Goal: Obtain resource: Download file/media

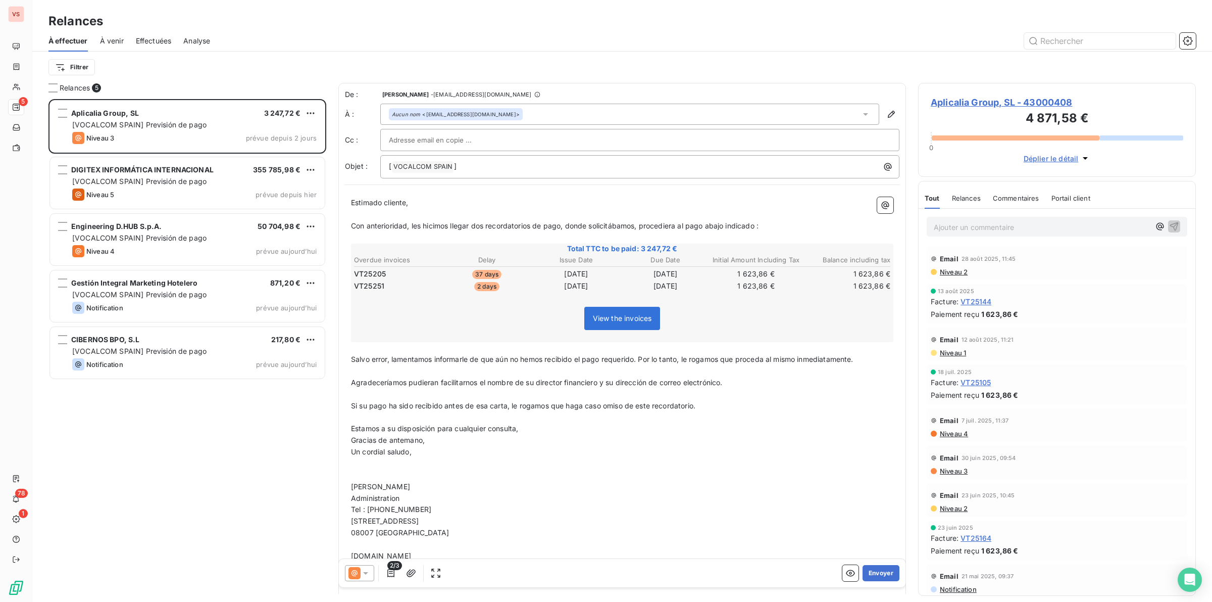
scroll to position [494, 268]
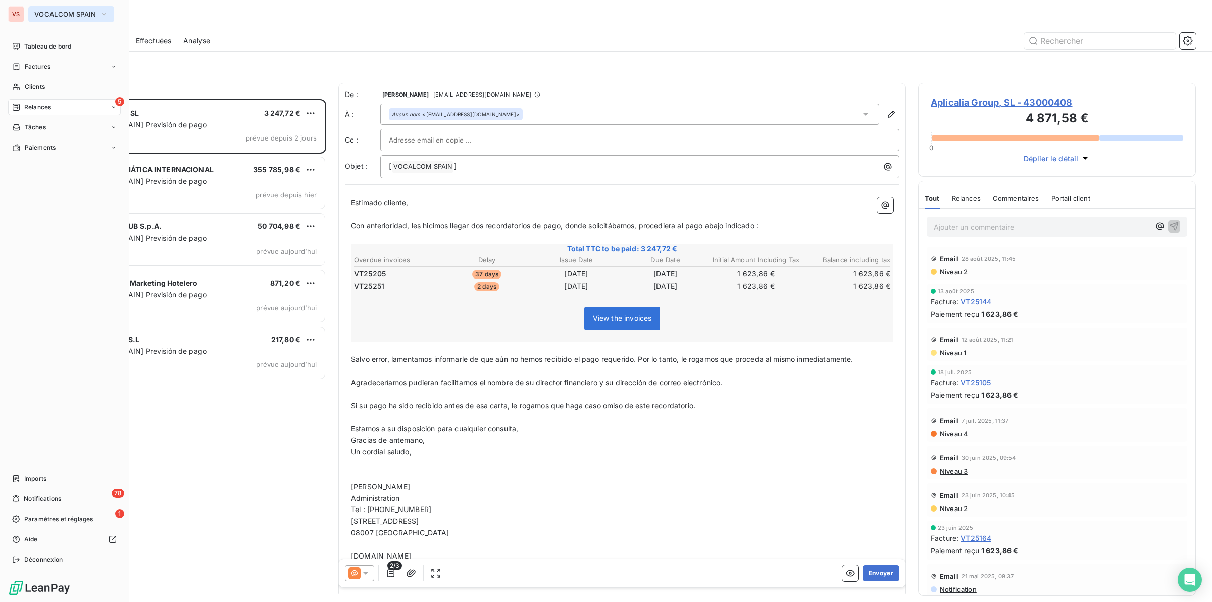
click at [60, 15] on span "VOCALCOM SPAIN" at bounding box center [65, 14] width 62 height 8
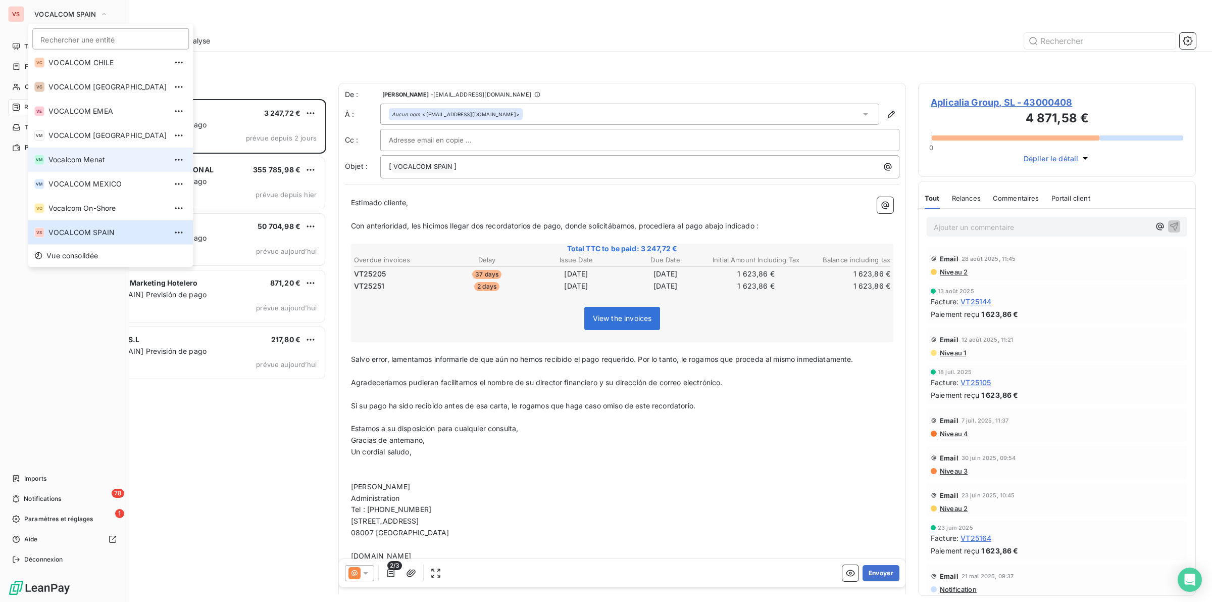
scroll to position [0, 0]
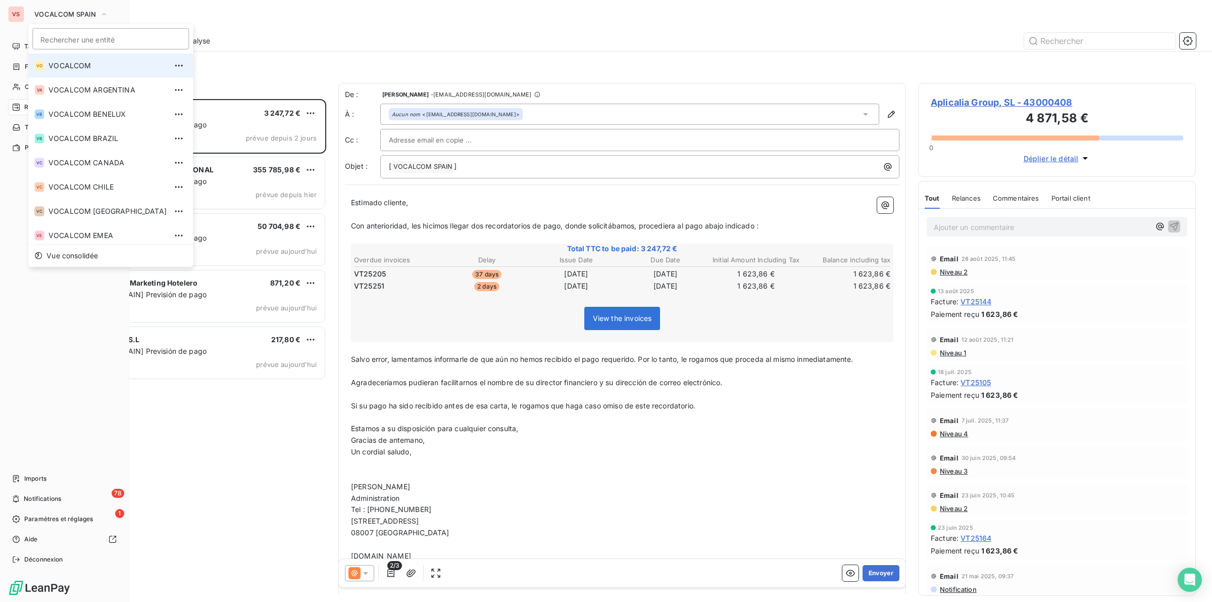
click at [77, 69] on span "VOCALCOM" at bounding box center [107, 66] width 118 height 10
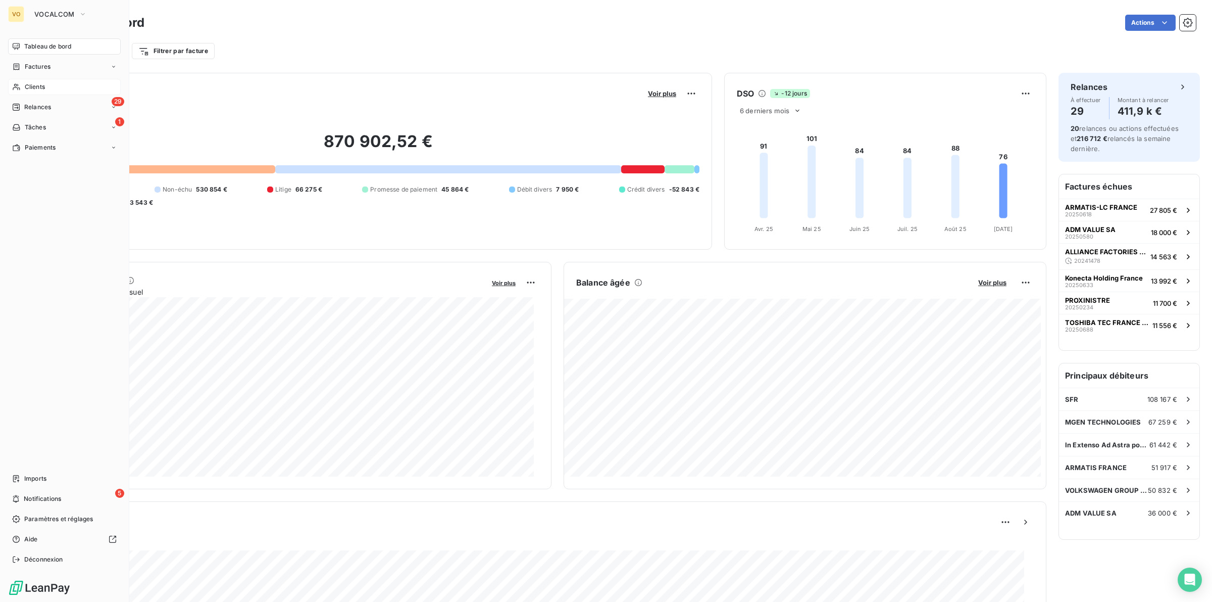
click at [36, 87] on span "Clients" at bounding box center [35, 86] width 20 height 9
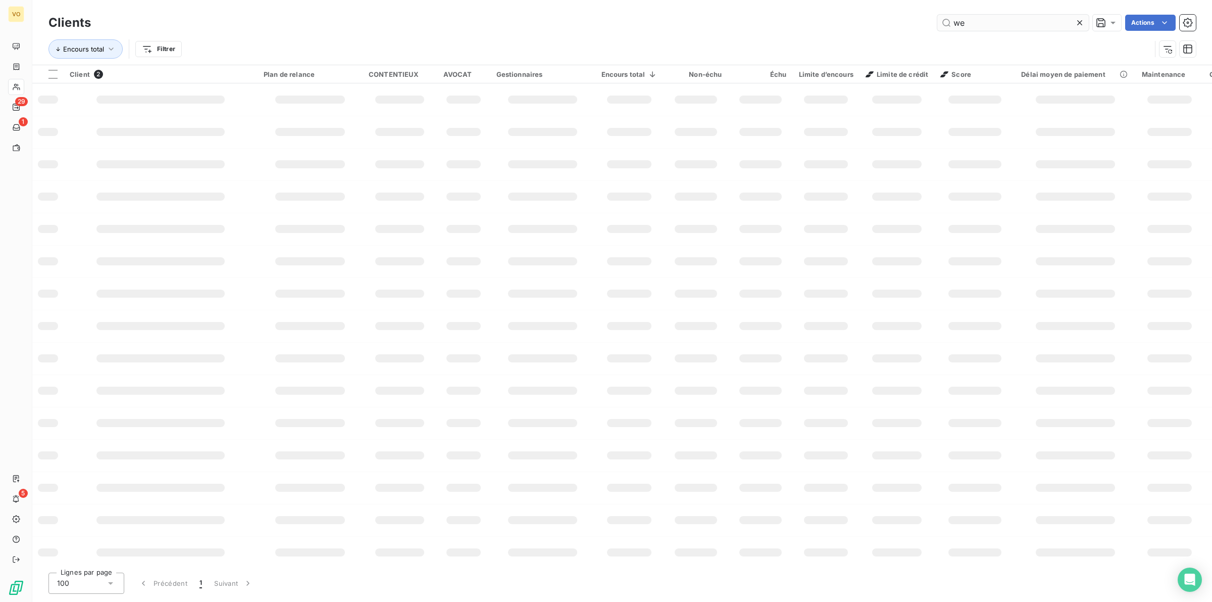
type input "w"
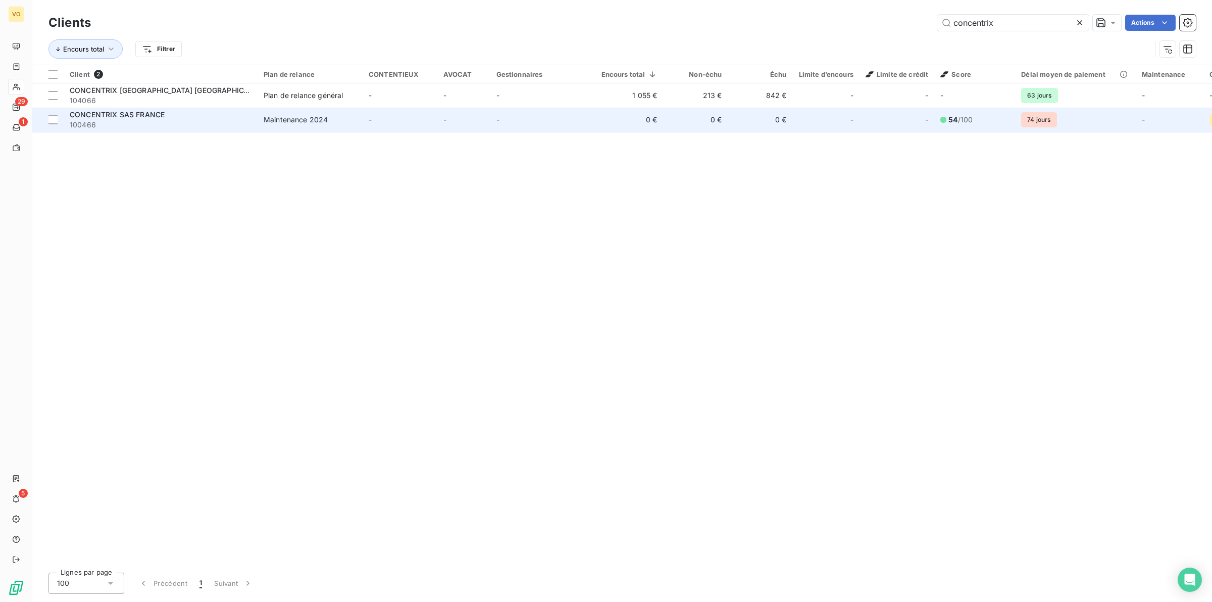
type input "concentrix"
click at [158, 120] on span "100466" at bounding box center [161, 125] width 182 height 10
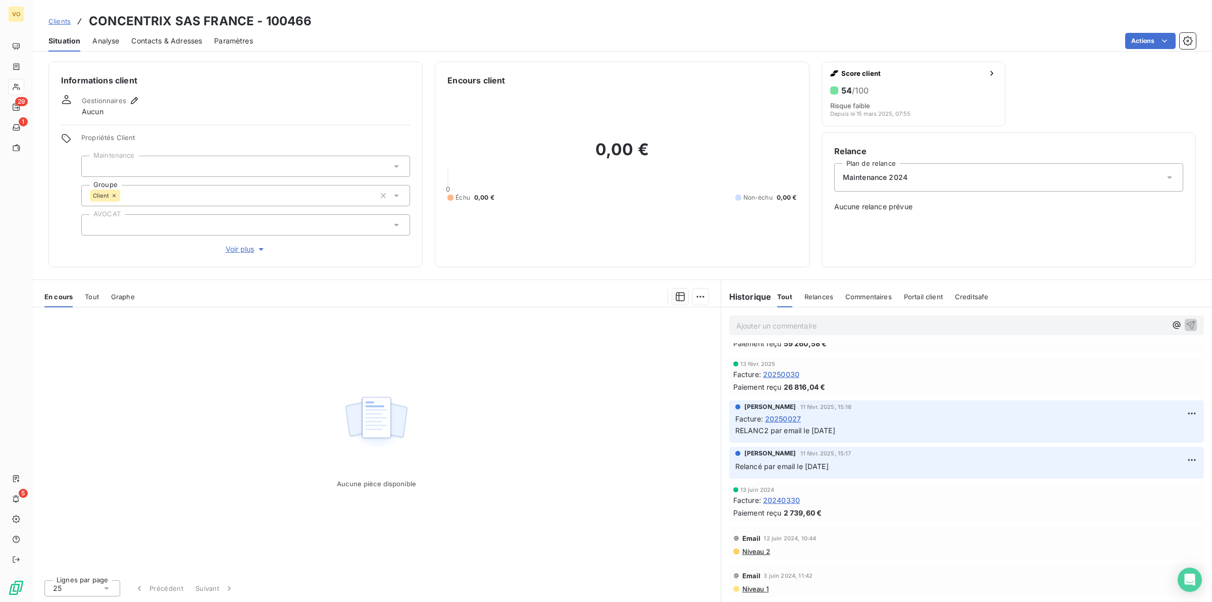
scroll to position [379, 0]
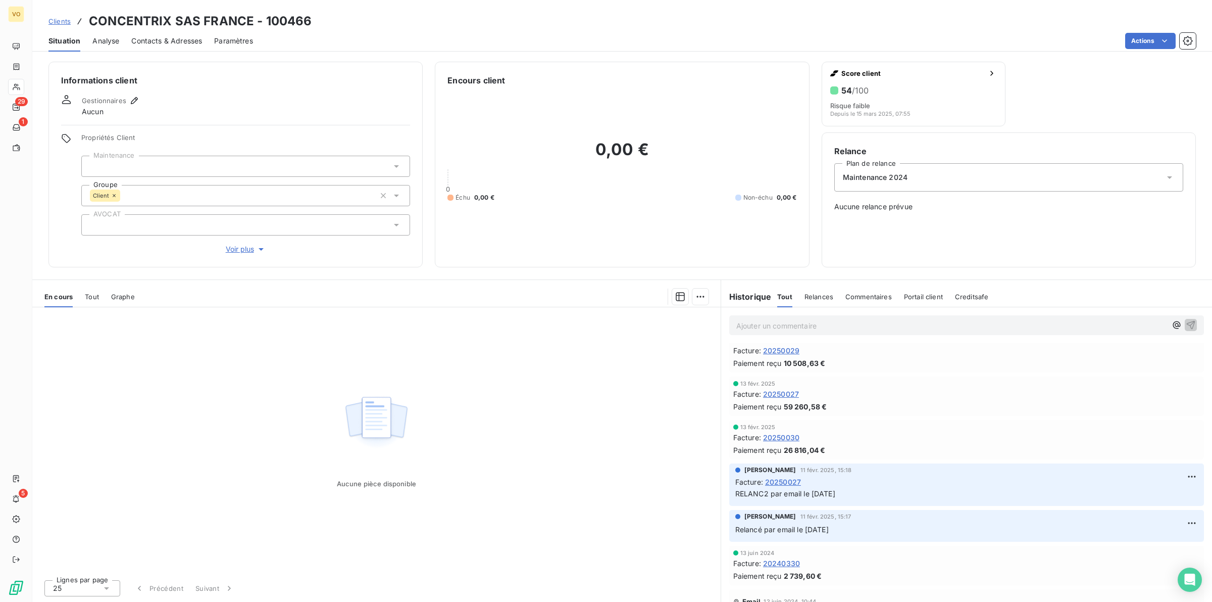
click at [786, 435] on span "20250030" at bounding box center [781, 437] width 36 height 11
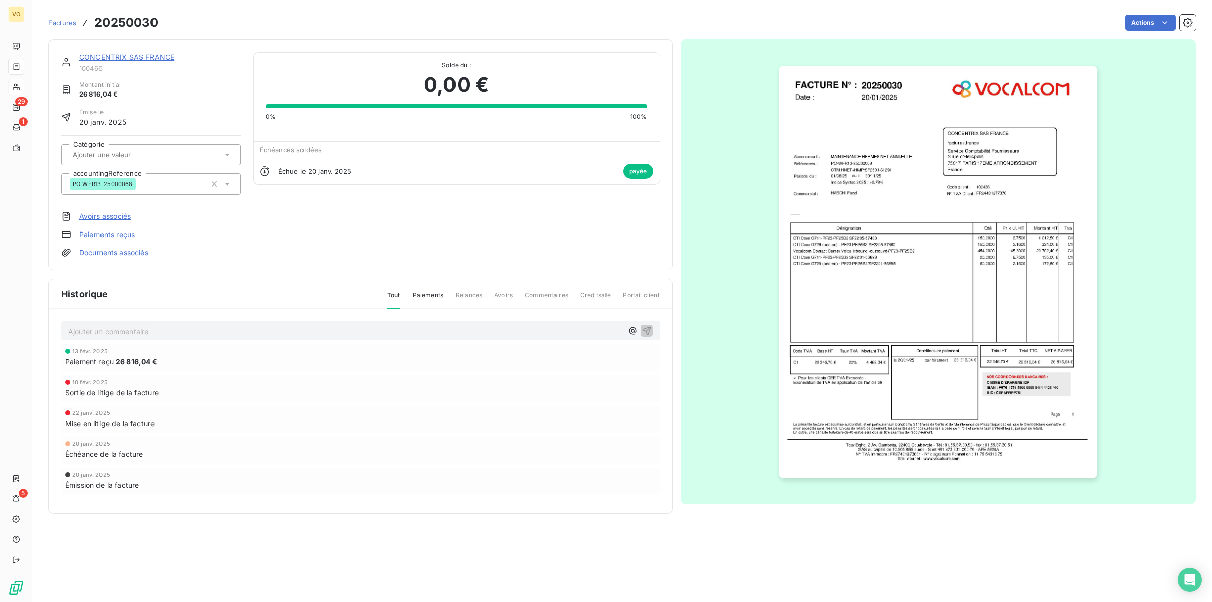
click at [856, 295] on img "button" at bounding box center [938, 272] width 319 height 413
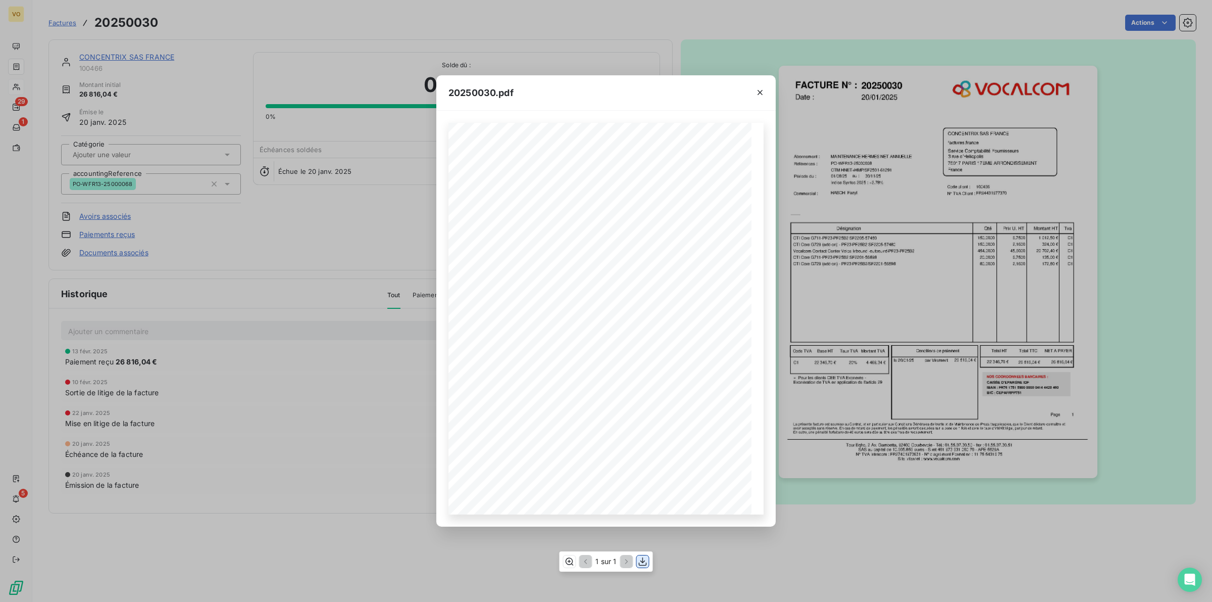
click at [645, 561] on icon "button" at bounding box center [643, 561] width 10 height 10
click at [371, 268] on div "20250030.pdf Références : FACTURE N° : CONCENTRIX SAS FRANCE factures.france Se…" at bounding box center [606, 301] width 1212 height 602
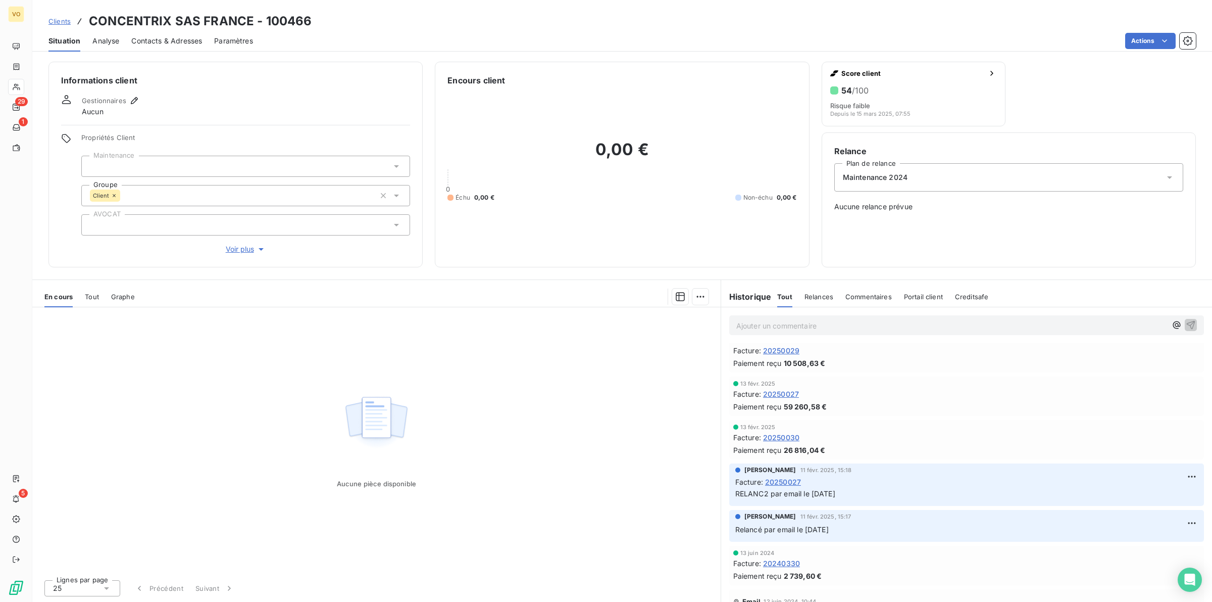
scroll to position [316, 0]
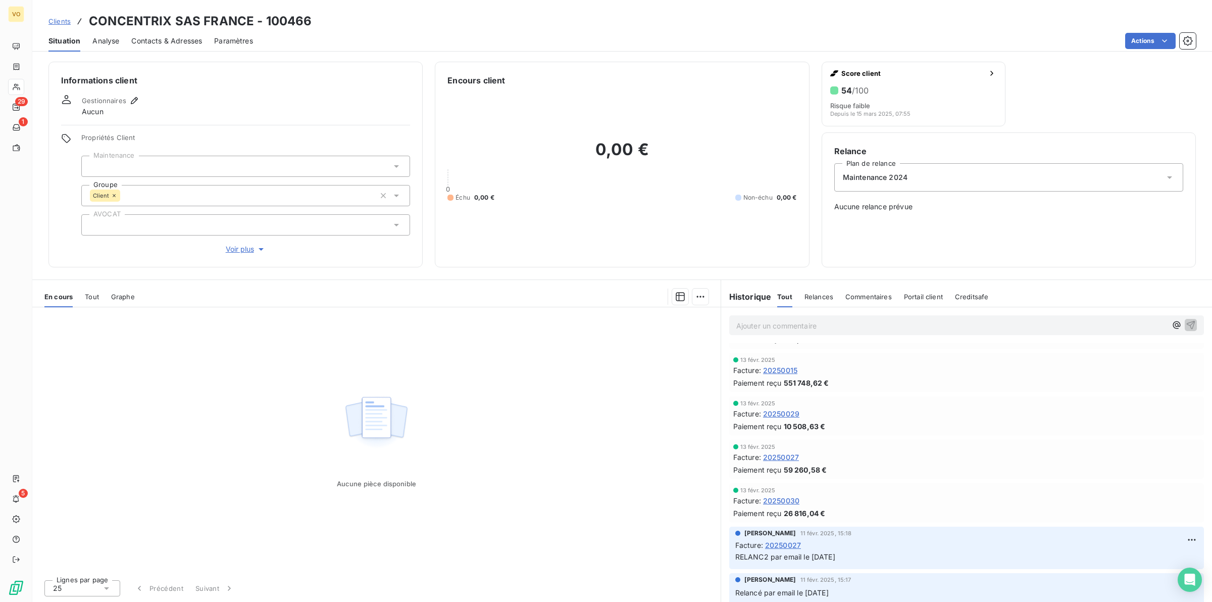
click at [787, 454] on span "20250027" at bounding box center [781, 457] width 36 height 11
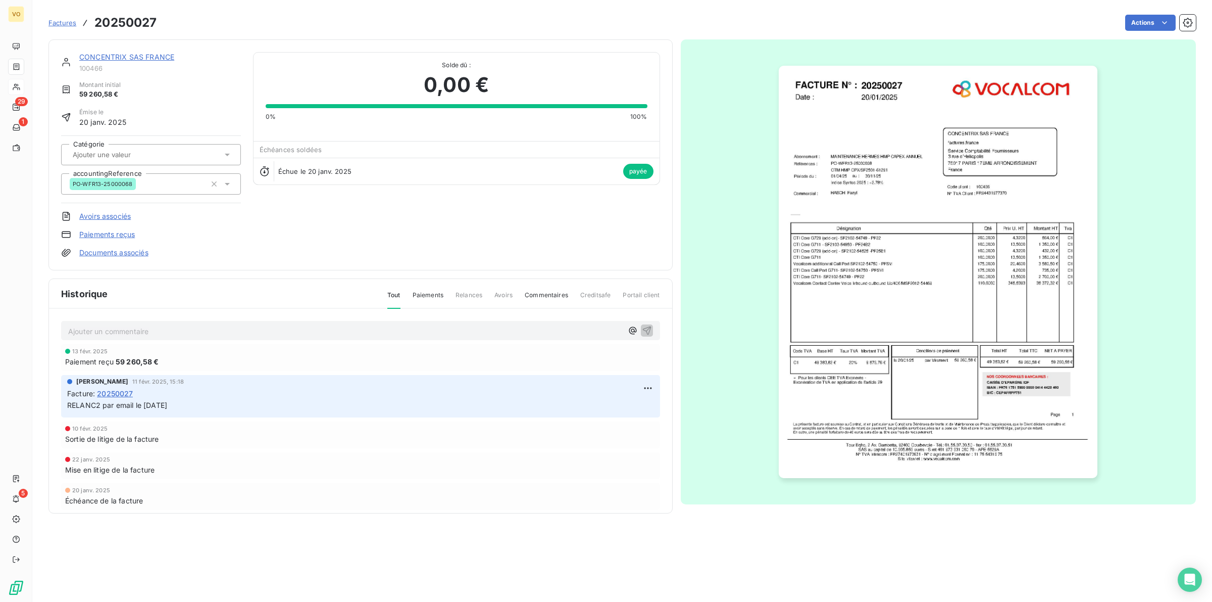
click at [883, 310] on img "button" at bounding box center [938, 272] width 319 height 413
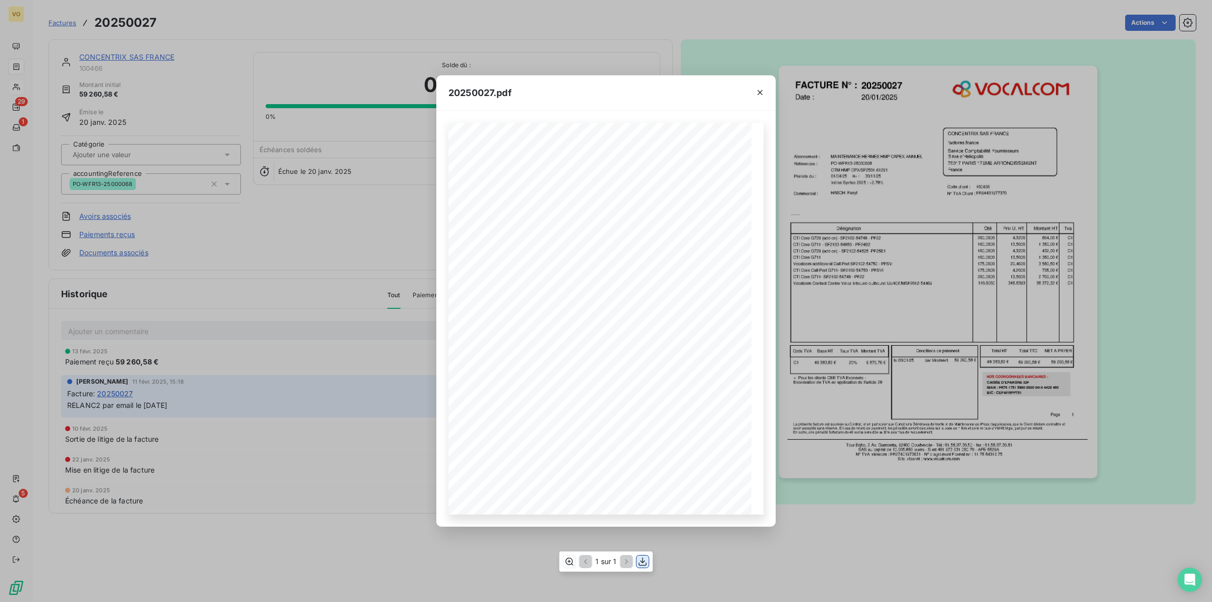
click at [644, 560] on icon "button" at bounding box center [643, 561] width 10 height 10
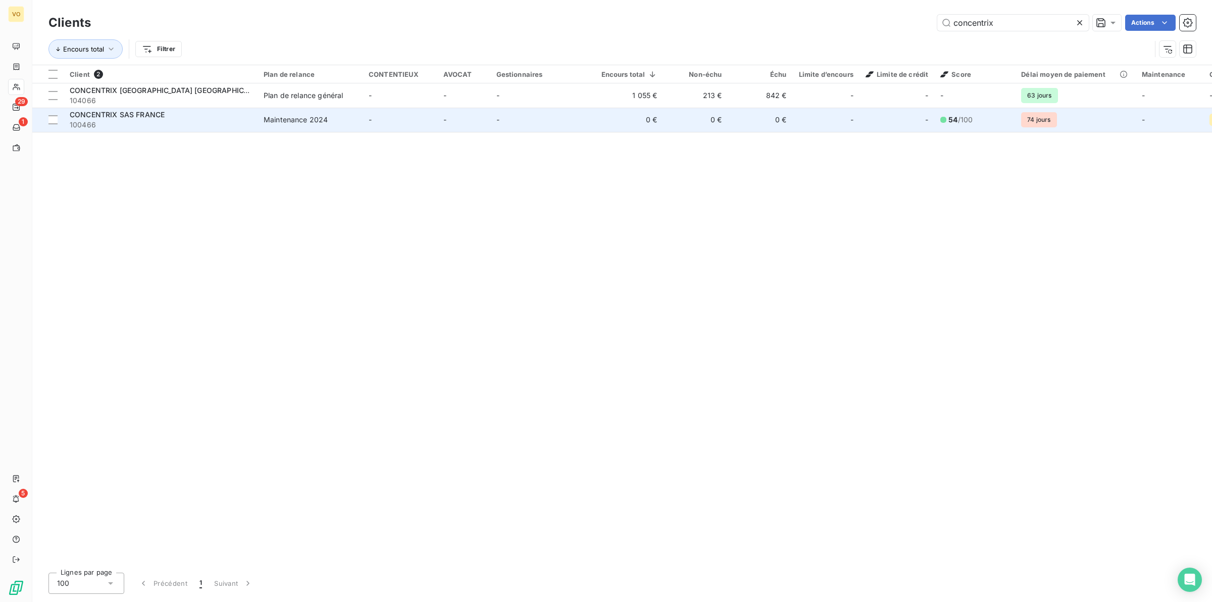
click at [122, 123] on span "100466" at bounding box center [161, 125] width 182 height 10
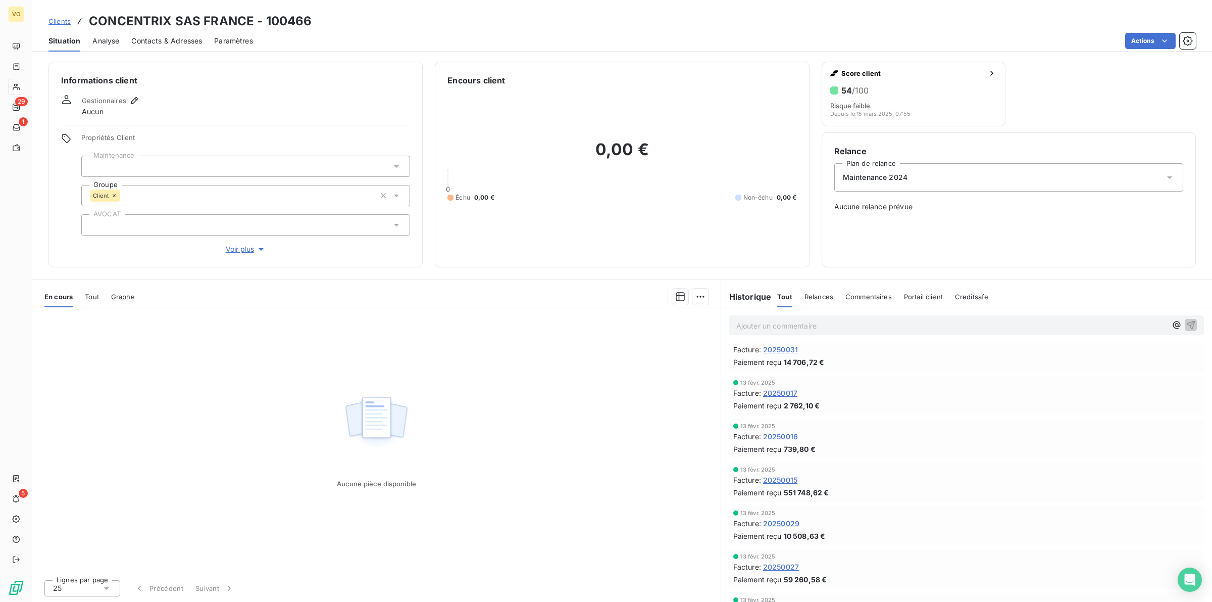
scroll to position [253, 0]
click at [778, 473] on span "20250029" at bounding box center [781, 476] width 36 height 11
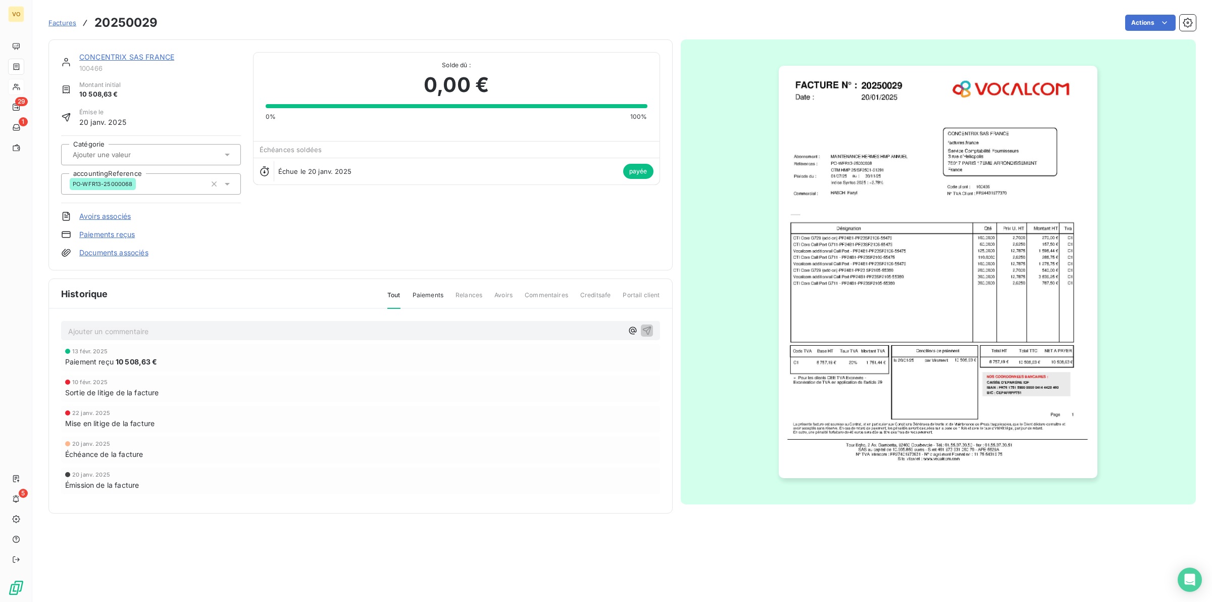
click at [881, 357] on img "button" at bounding box center [938, 272] width 319 height 413
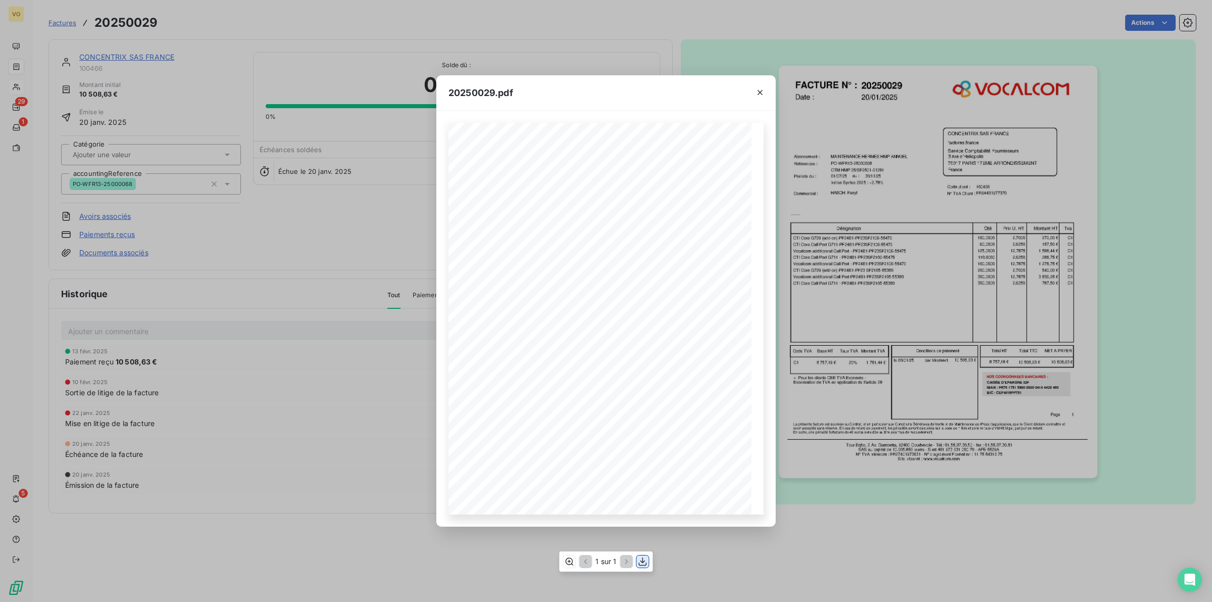
click at [643, 560] on icon "button" at bounding box center [643, 561] width 10 height 10
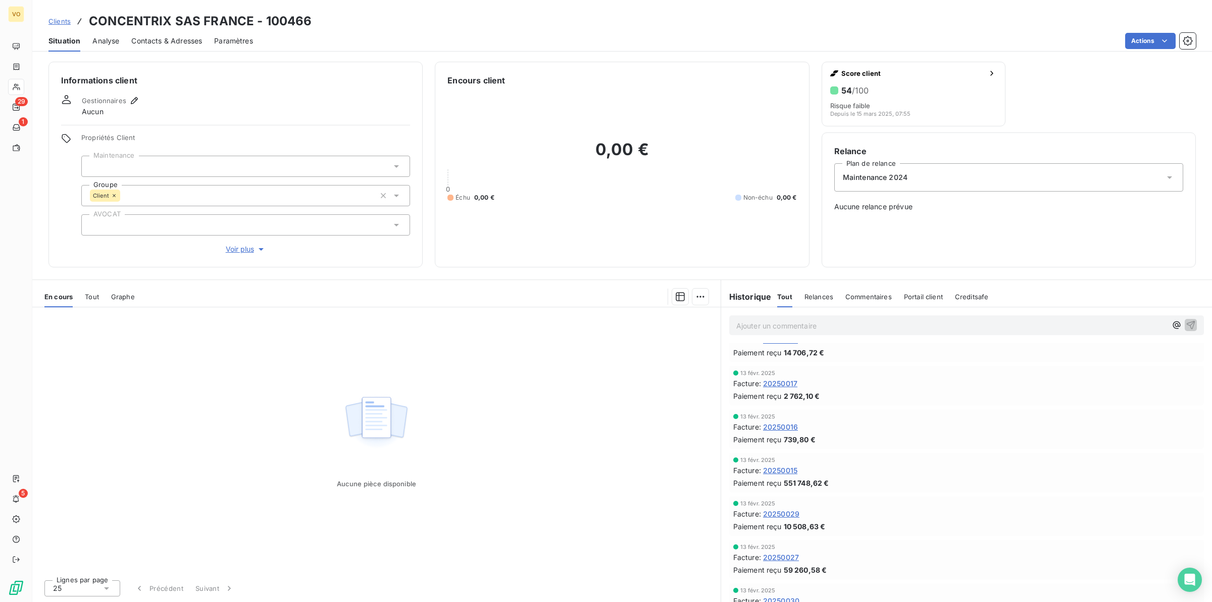
scroll to position [253, 0]
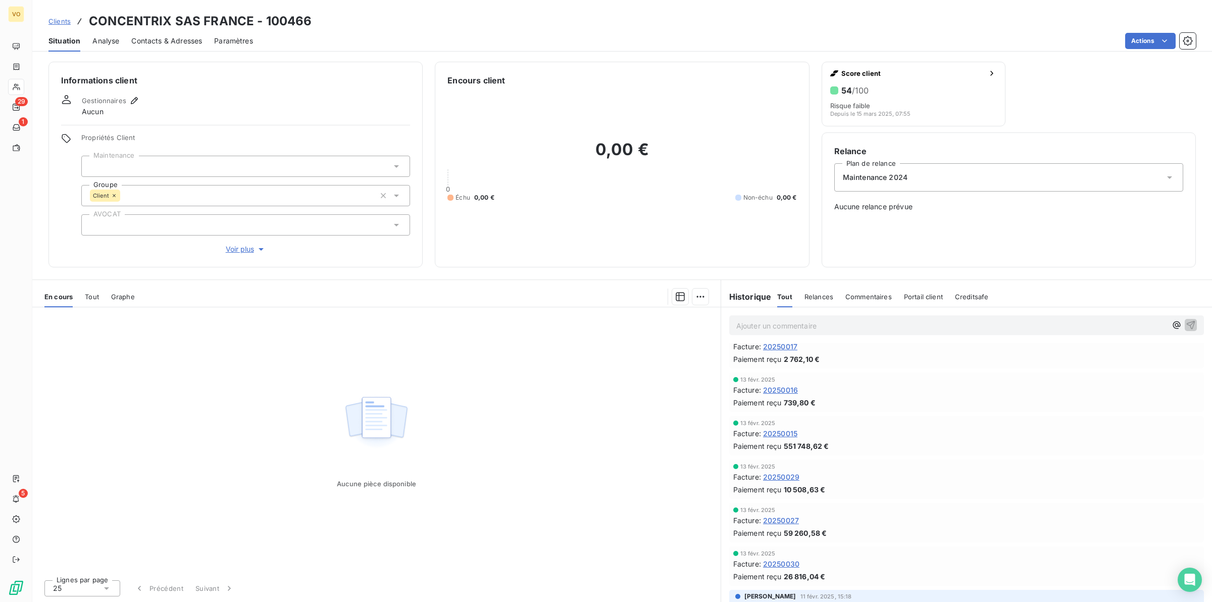
click at [787, 430] on span "20250015" at bounding box center [780, 433] width 34 height 11
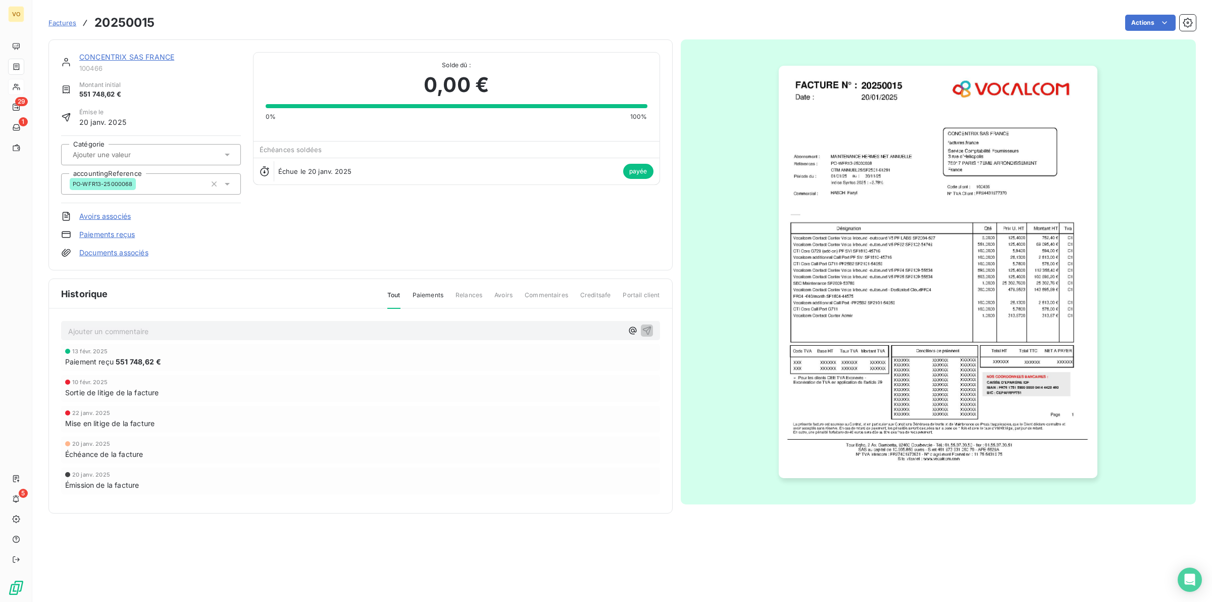
click at [832, 299] on img "button" at bounding box center [938, 272] width 319 height 413
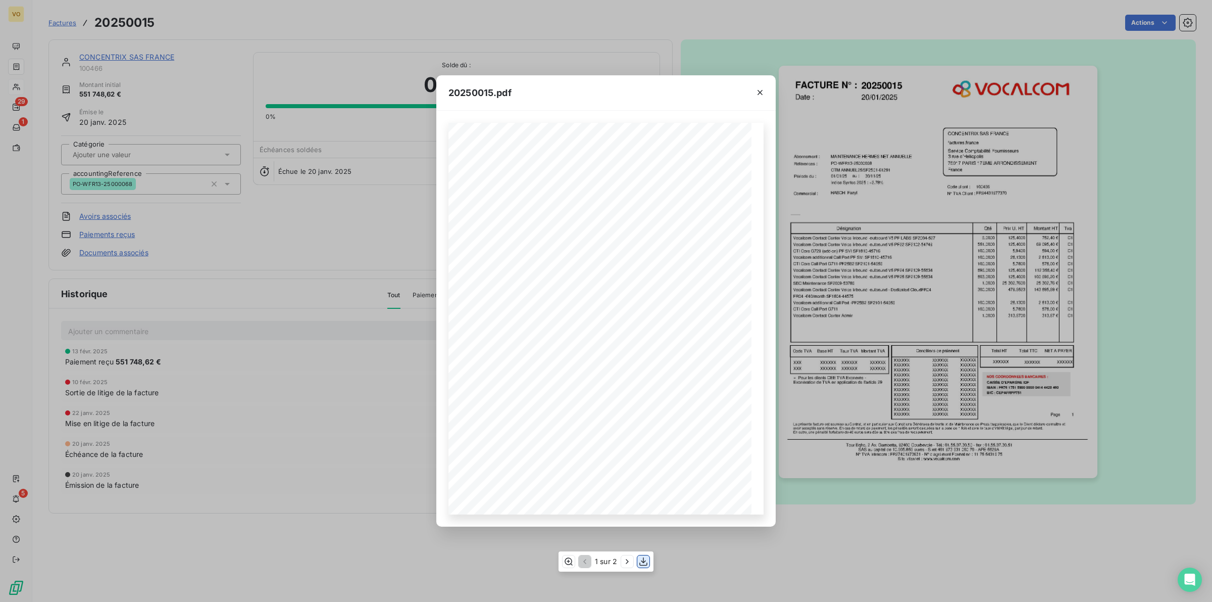
click at [642, 561] on icon "button" at bounding box center [644, 561] width 10 height 10
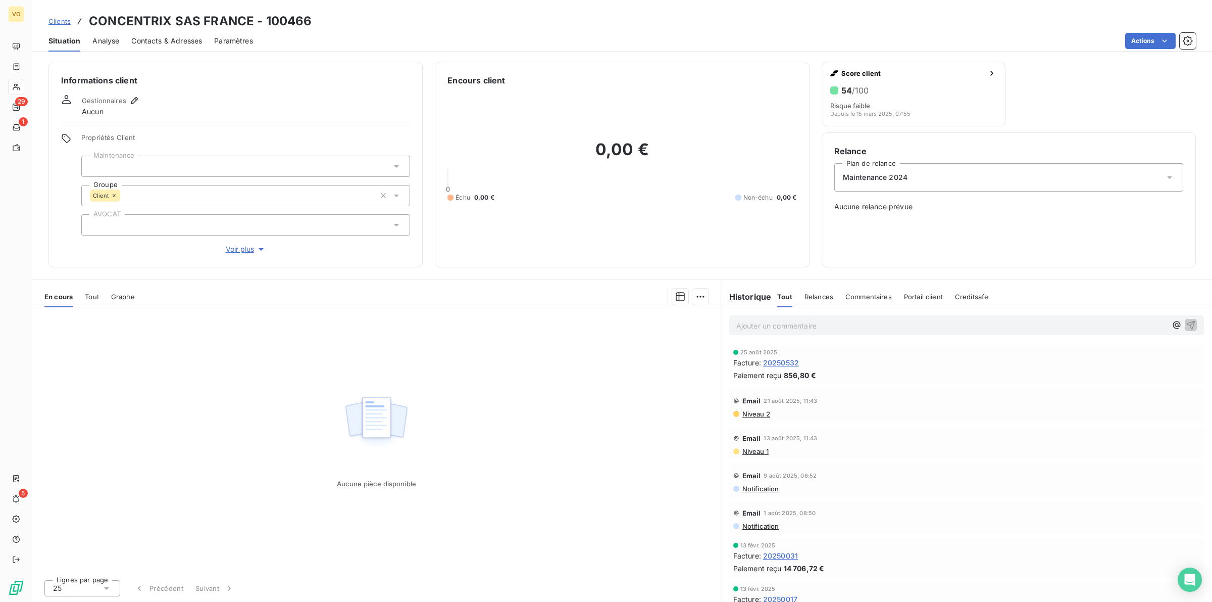
drag, startPoint x: 521, startPoint y: 405, endPoint x: 534, endPoint y: 410, distance: 14.1
click at [534, 410] on div "Aucune pièce disponible" at bounding box center [376, 439] width 689 height 264
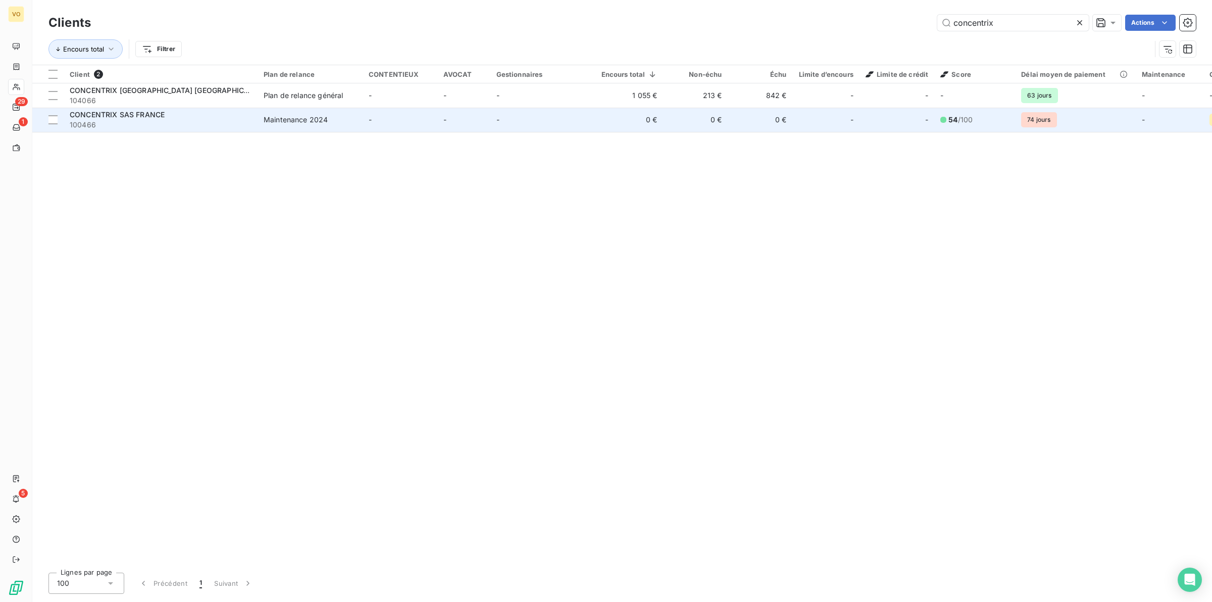
click at [119, 119] on span "CONCENTRIX SAS FRANCE" at bounding box center [117, 114] width 95 height 9
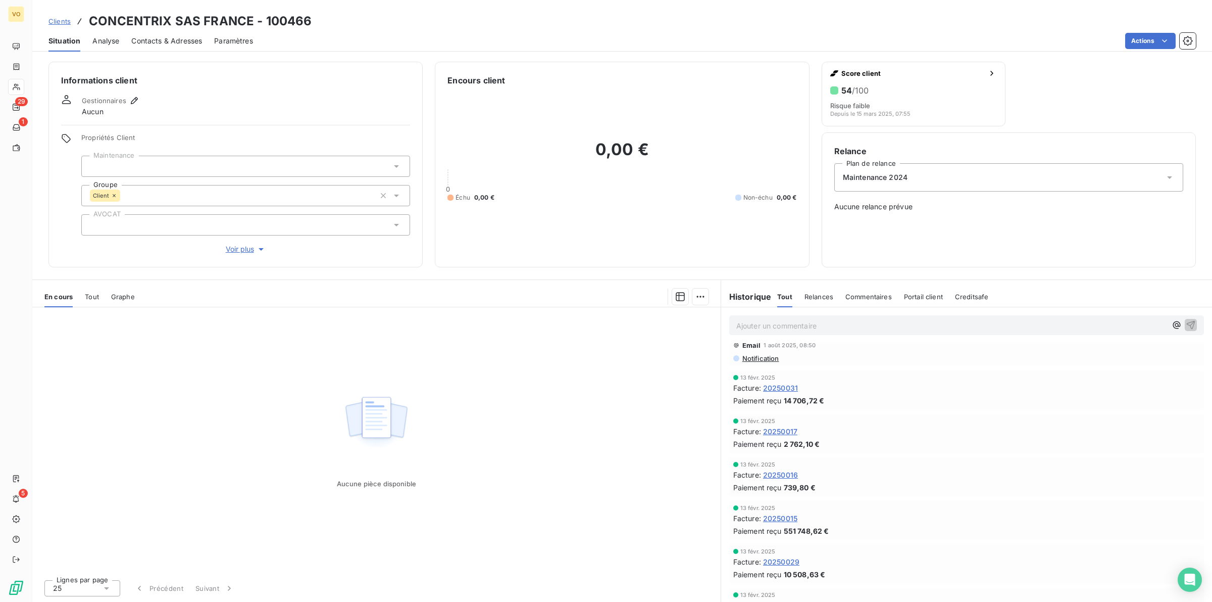
scroll to position [189, 0]
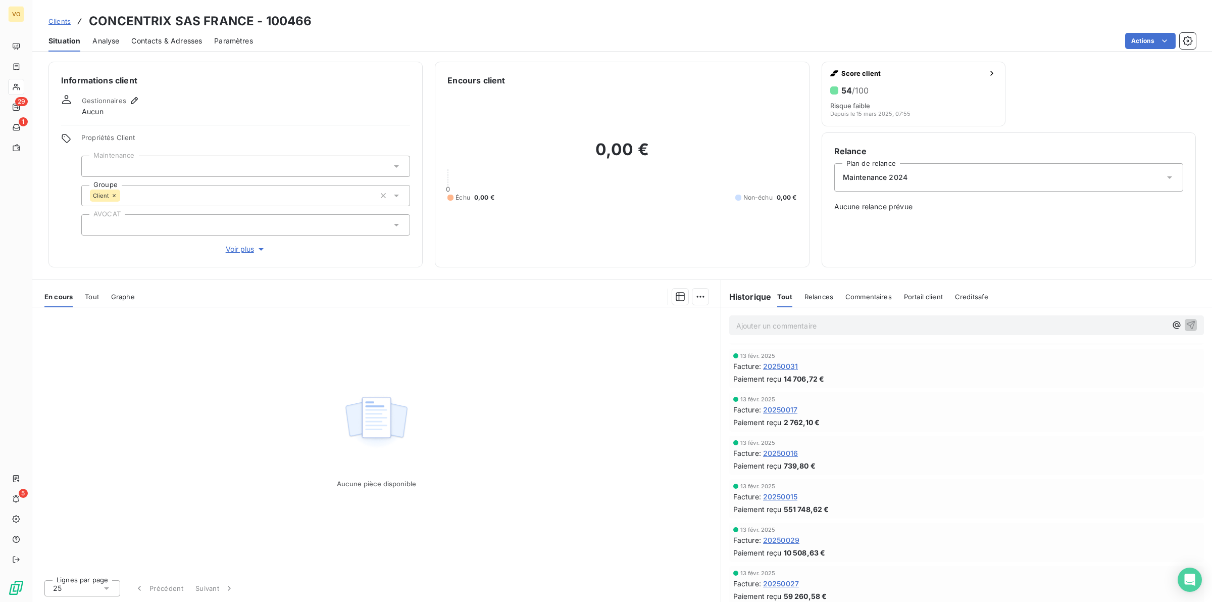
click at [782, 448] on span "20250016" at bounding box center [780, 453] width 35 height 11
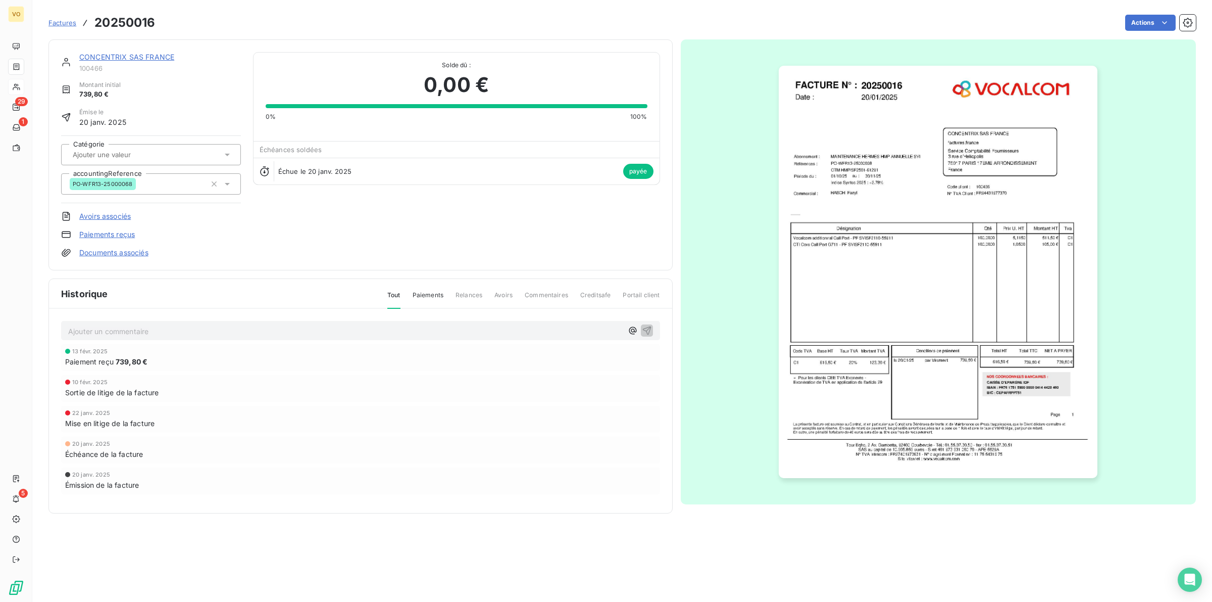
click at [895, 289] on img "button" at bounding box center [938, 272] width 319 height 413
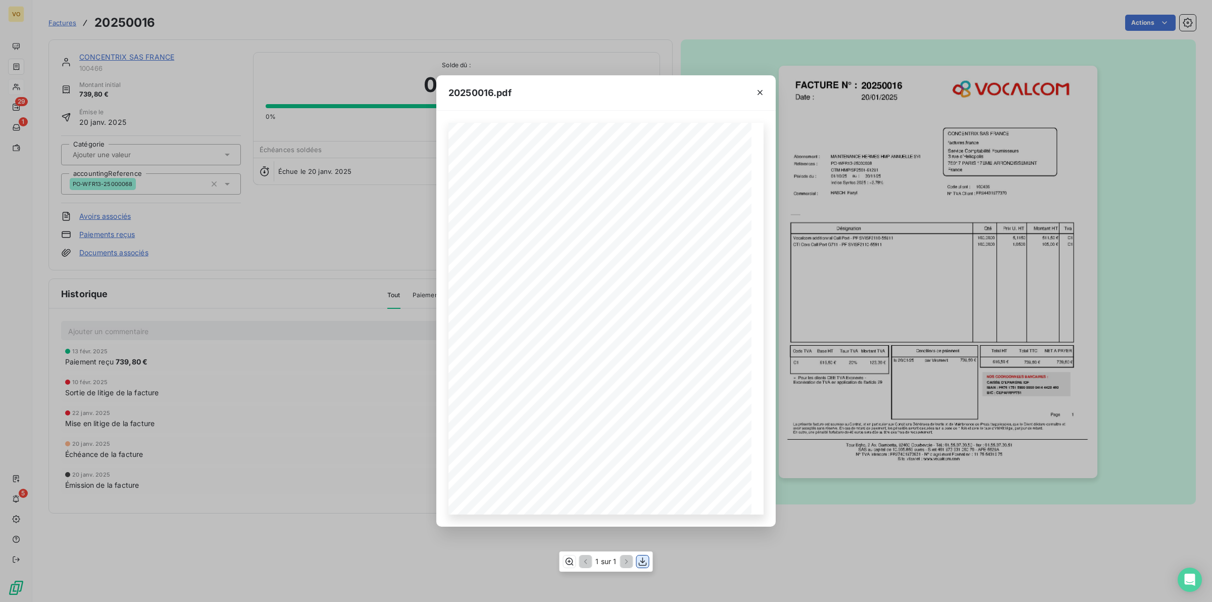
click at [642, 559] on icon "button" at bounding box center [643, 561] width 10 height 10
click at [566, 558] on icon "button" at bounding box center [569, 561] width 10 height 10
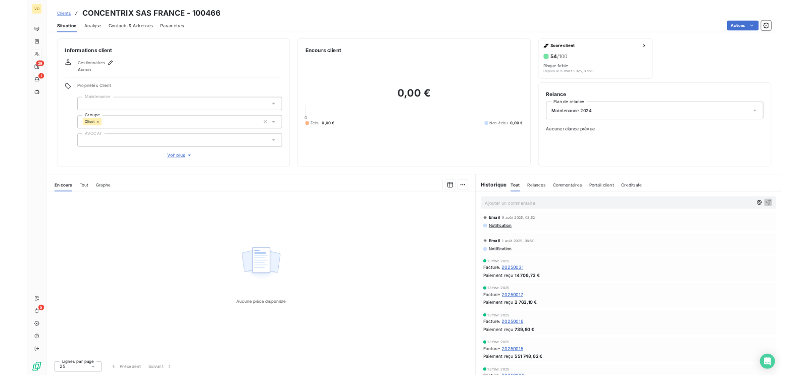
scroll to position [126, 0]
